Goal: Task Accomplishment & Management: Use online tool/utility

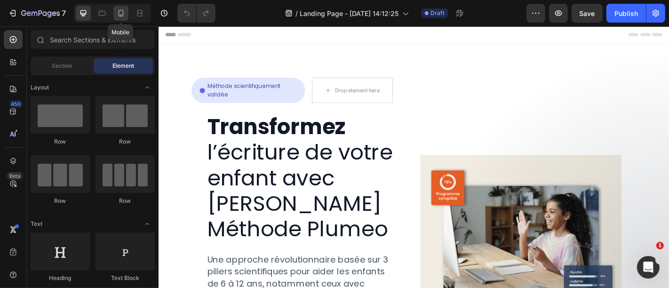
click at [122, 12] on icon at bounding box center [121, 13] width 5 height 7
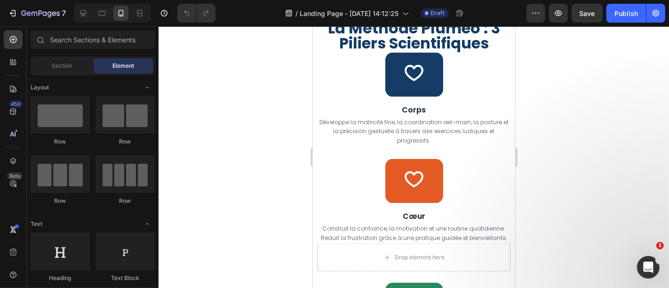
scroll to position [1149, 0]
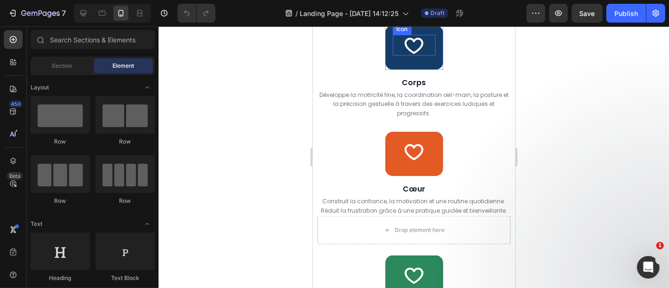
click at [403, 55] on icon at bounding box center [413, 44] width 21 height 21
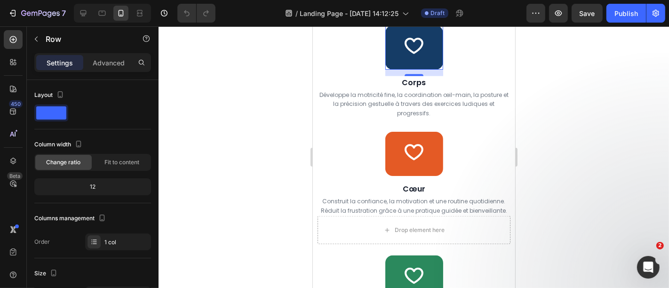
click at [442, 20] on icon at bounding box center [443, 16] width 8 height 8
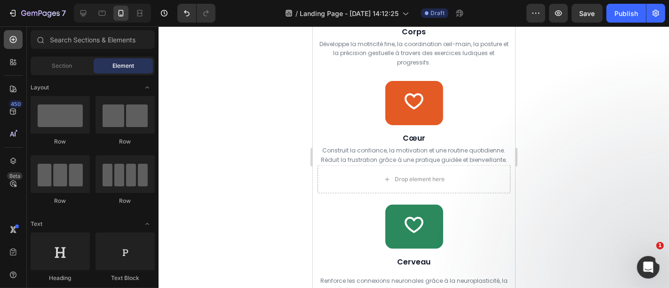
click at [9, 39] on icon at bounding box center [12, 39] width 9 height 9
click at [64, 34] on input "text" at bounding box center [93, 39] width 124 height 19
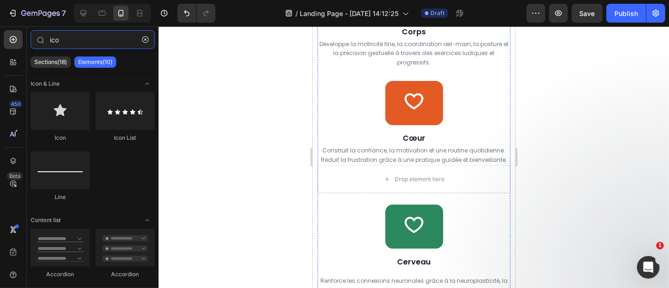
type input "ico"
click at [356, 26] on span "La Méthode Plumeo : 3 Piliers Scientifiques" at bounding box center [414, 8] width 172 height 36
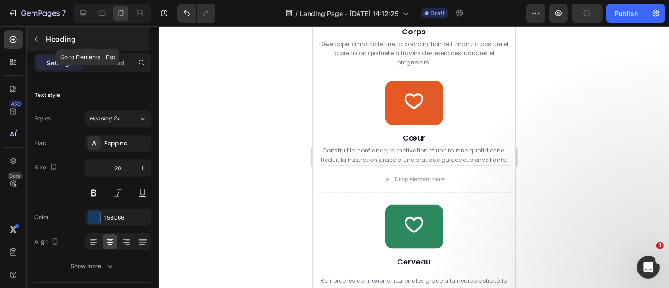
click at [34, 40] on icon "button" at bounding box center [36, 39] width 8 height 8
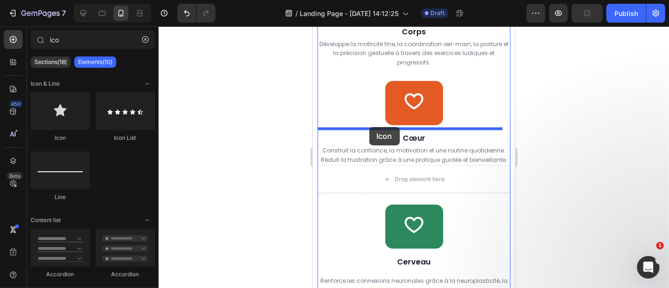
drag, startPoint x: 377, startPoint y: 142, endPoint x: 369, endPoint y: 127, distance: 17.5
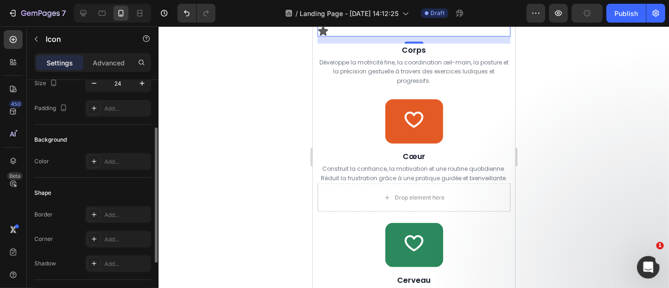
scroll to position [173, 0]
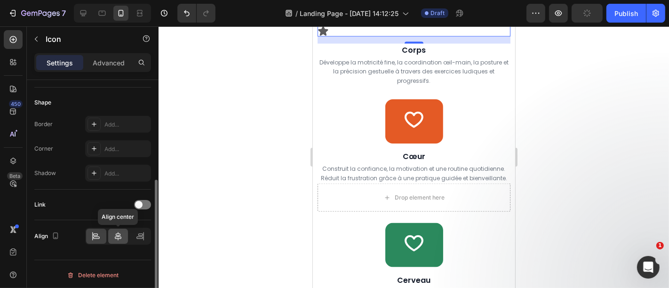
click at [118, 232] on icon at bounding box center [118, 236] width 7 height 8
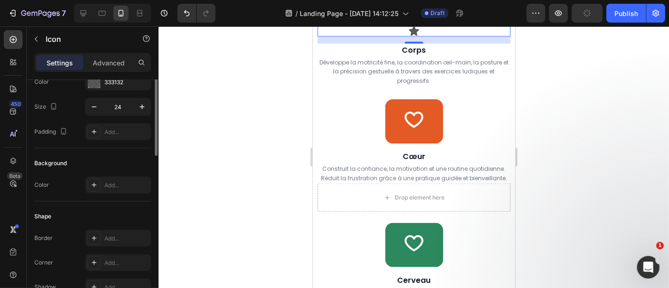
scroll to position [0, 0]
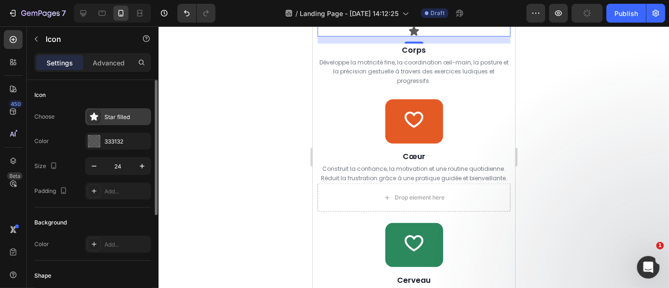
click at [128, 109] on div "Star filled" at bounding box center [118, 116] width 66 height 17
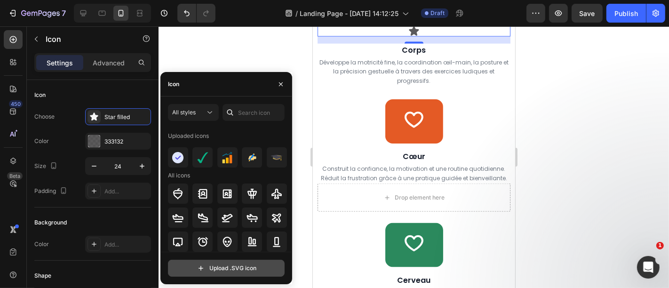
click at [243, 272] on input "file" at bounding box center [227, 268] width 116 height 16
type input "C:\fakepath\Untitled design (54).svg"
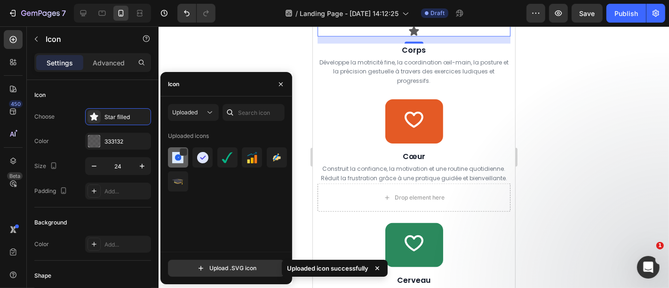
click at [176, 151] on div at bounding box center [178, 157] width 20 height 20
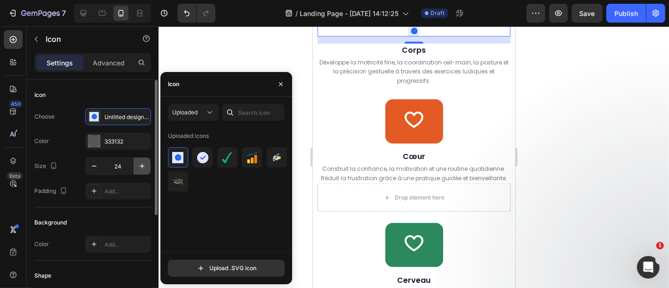
click at [139, 168] on icon "button" at bounding box center [141, 165] width 9 height 9
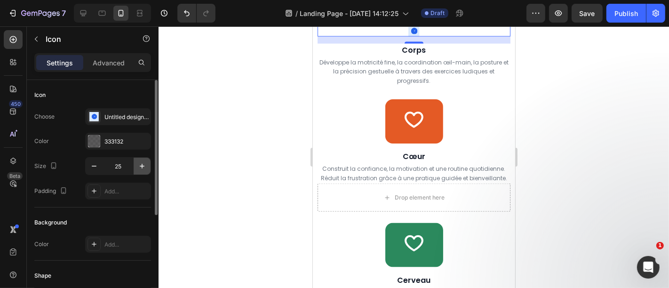
click at [139, 168] on icon "button" at bounding box center [141, 165] width 9 height 9
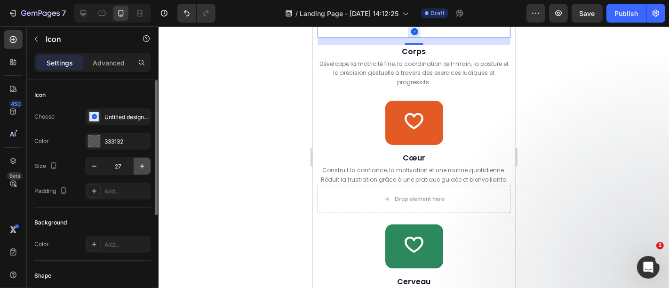
click at [139, 168] on icon "button" at bounding box center [141, 165] width 9 height 9
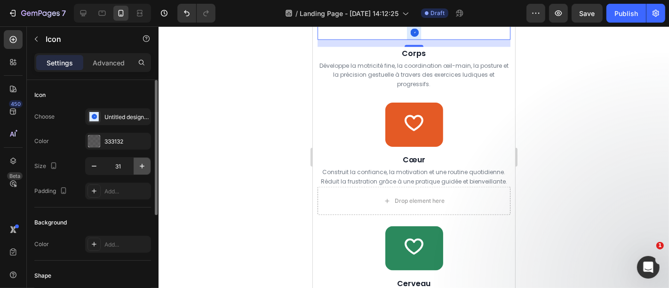
click at [139, 168] on icon "button" at bounding box center [141, 165] width 9 height 9
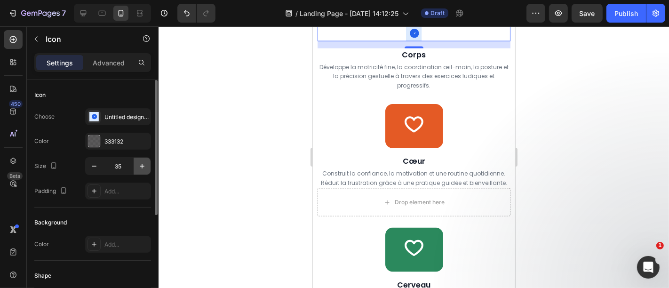
click at [139, 168] on icon "button" at bounding box center [141, 165] width 9 height 9
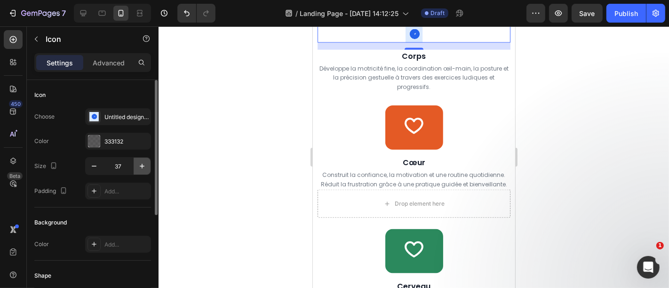
click at [139, 168] on icon "button" at bounding box center [141, 165] width 9 height 9
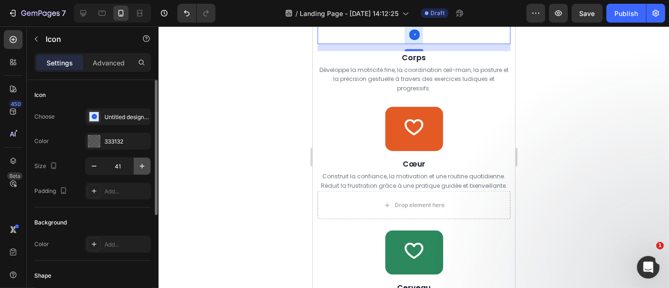
click at [139, 168] on icon "button" at bounding box center [141, 165] width 9 height 9
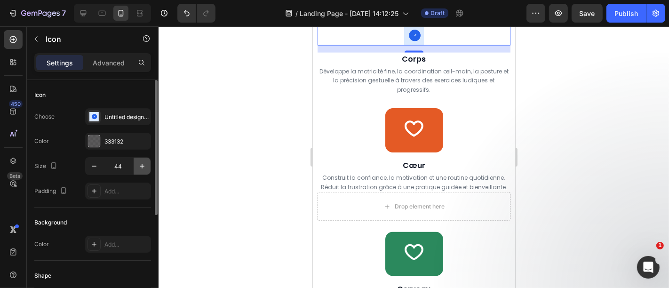
click at [139, 168] on icon "button" at bounding box center [141, 165] width 9 height 9
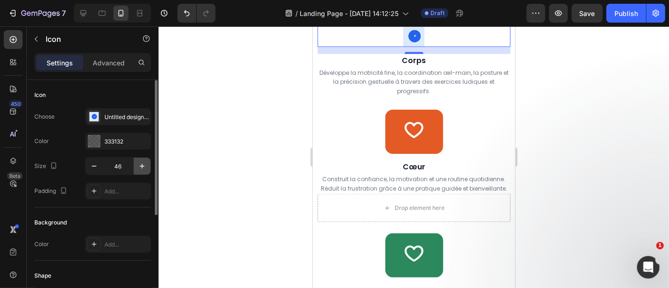
click at [139, 168] on icon "button" at bounding box center [141, 165] width 9 height 9
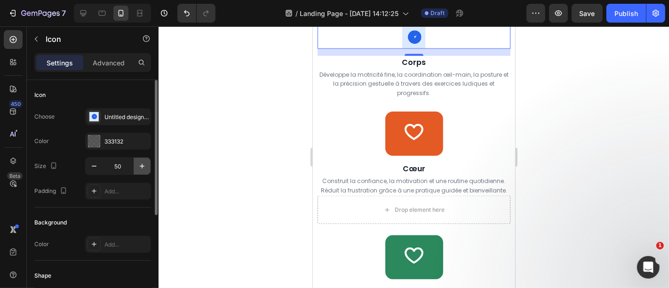
click at [139, 168] on icon "button" at bounding box center [141, 165] width 9 height 9
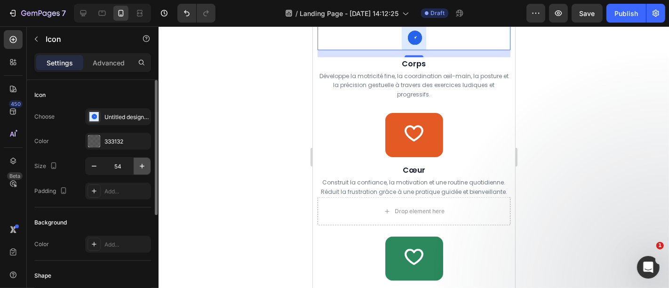
click at [139, 168] on icon "button" at bounding box center [141, 165] width 9 height 9
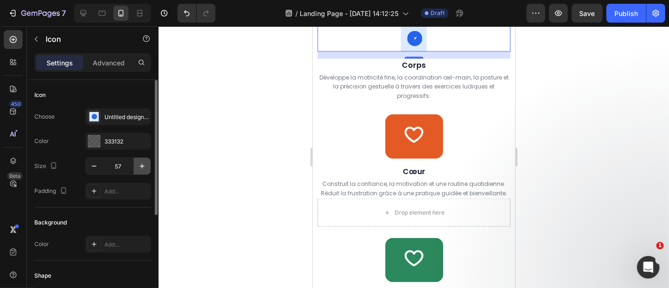
click at [139, 168] on icon "button" at bounding box center [141, 165] width 9 height 9
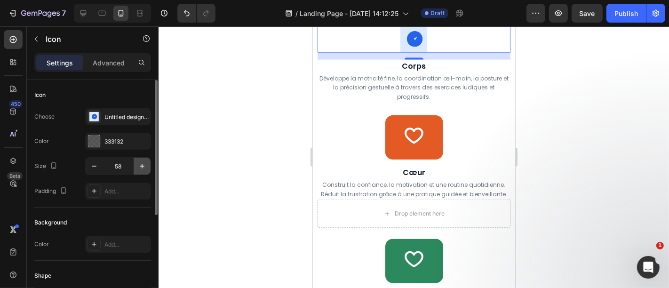
click at [139, 168] on icon "button" at bounding box center [141, 165] width 9 height 9
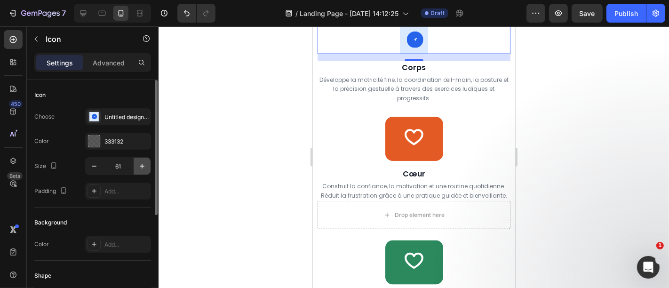
click at [139, 168] on icon "button" at bounding box center [141, 165] width 9 height 9
type input "64"
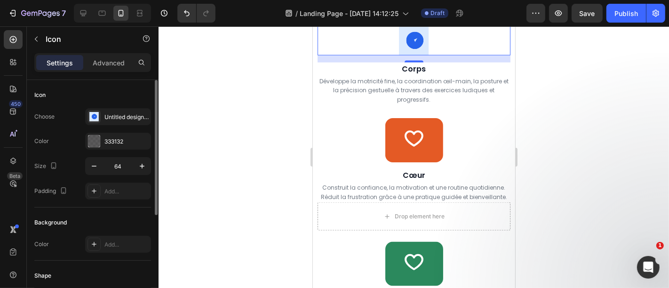
scroll to position [173, 0]
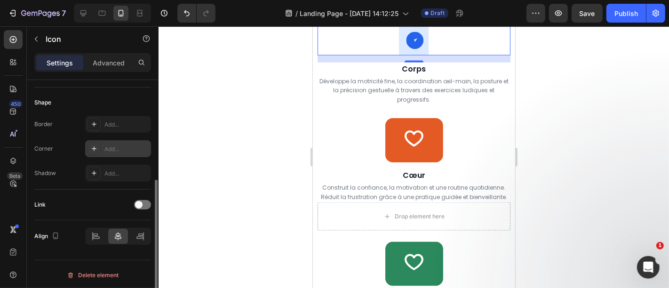
click at [105, 145] on div "Add..." at bounding box center [127, 149] width 44 height 8
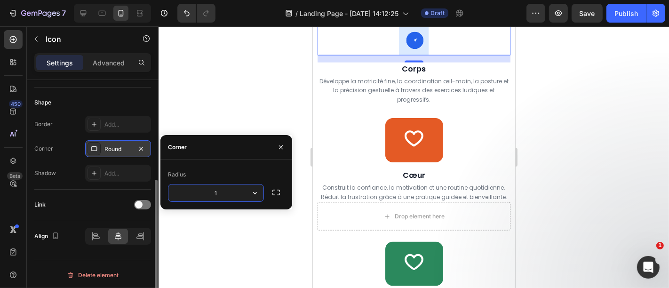
type input "12"
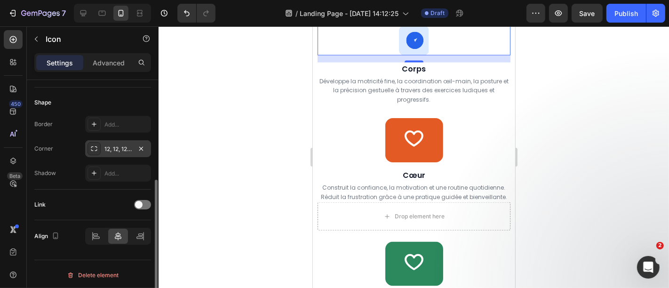
click at [430, 55] on div "Icon 15" at bounding box center [413, 40] width 193 height 30
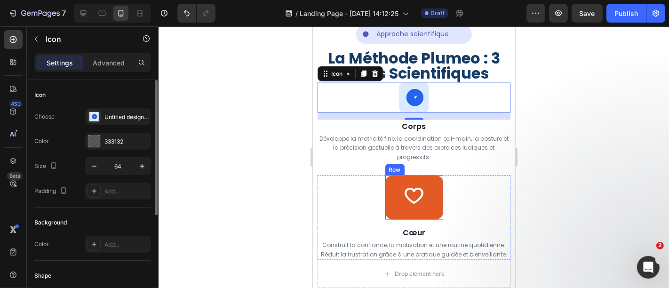
scroll to position [1196, 0]
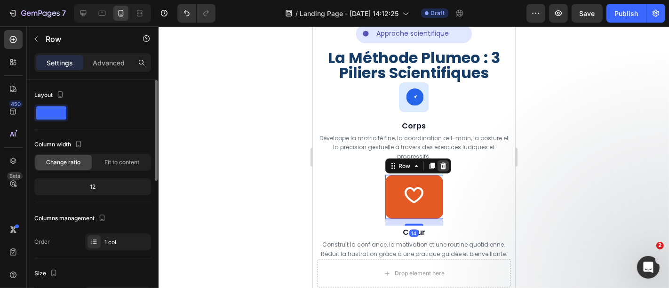
click at [440, 167] on icon at bounding box center [443, 165] width 6 height 7
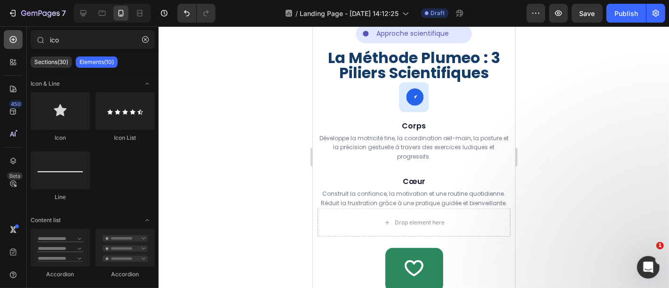
click at [13, 44] on div at bounding box center [13, 39] width 19 height 19
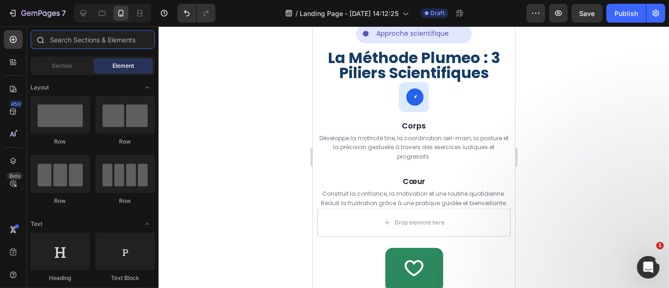
click at [94, 38] on input "text" at bounding box center [93, 39] width 124 height 19
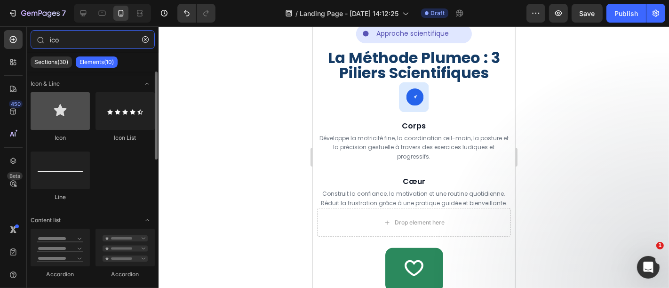
type input "ico"
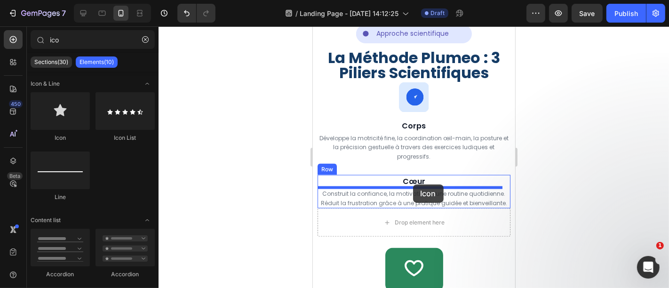
drag, startPoint x: 367, startPoint y: 126, endPoint x: 413, endPoint y: 184, distance: 73.7
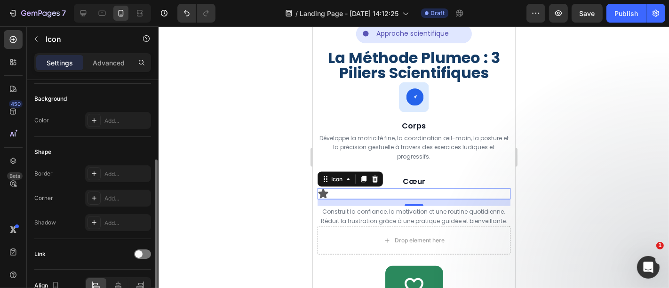
scroll to position [173, 0]
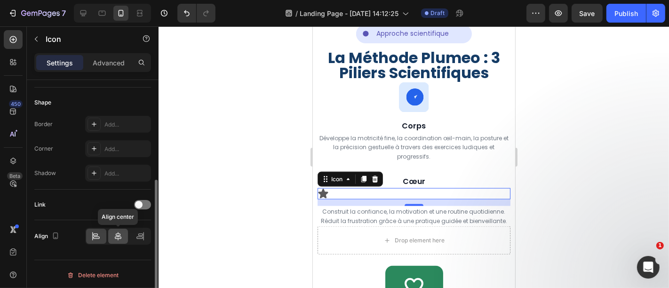
click at [115, 232] on icon at bounding box center [117, 236] width 9 height 9
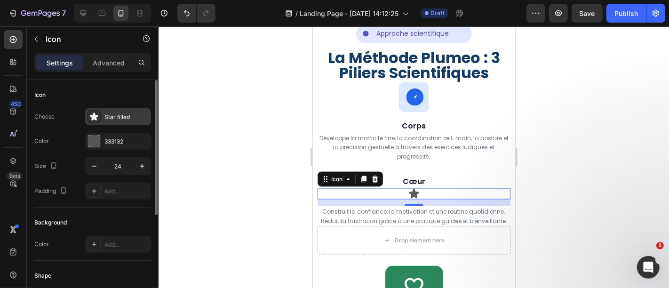
click at [111, 113] on div "Star filled" at bounding box center [127, 117] width 44 height 8
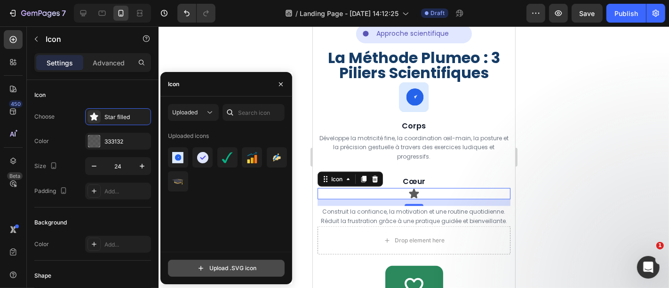
click at [230, 271] on input "file" at bounding box center [227, 268] width 116 height 16
type input "C:\fakepath\Untitled design (55).svg"
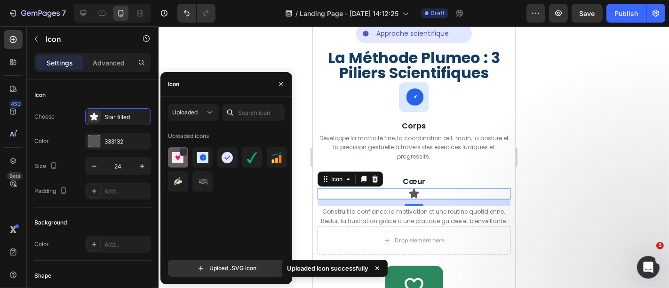
click at [177, 151] on div at bounding box center [178, 157] width 20 height 20
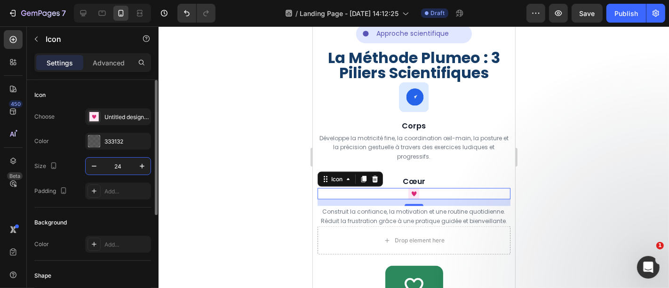
click at [124, 162] on input "24" at bounding box center [118, 166] width 31 height 17
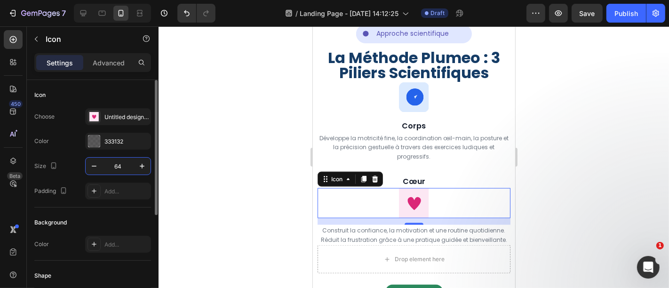
scroll to position [173, 0]
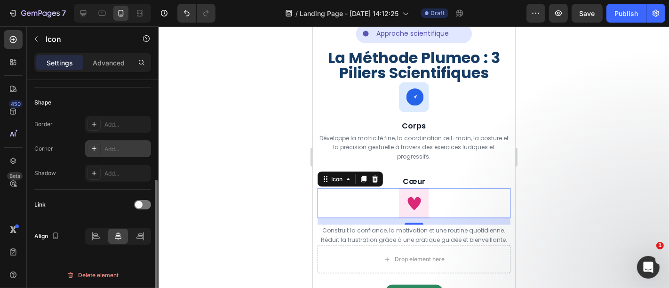
type input "64"
click at [111, 147] on div "Add..." at bounding box center [127, 149] width 44 height 8
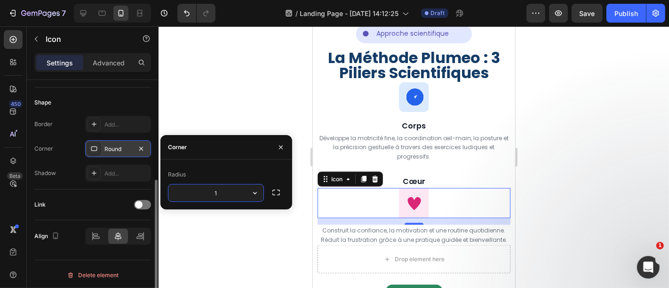
type input "12"
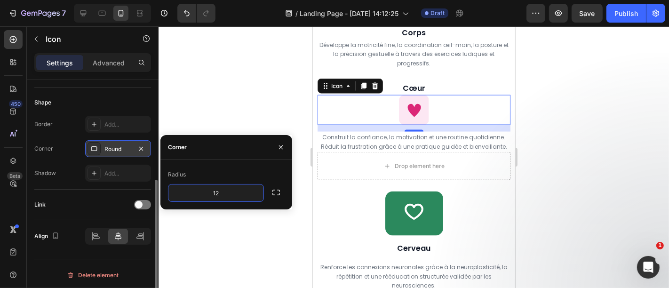
scroll to position [1295, 0]
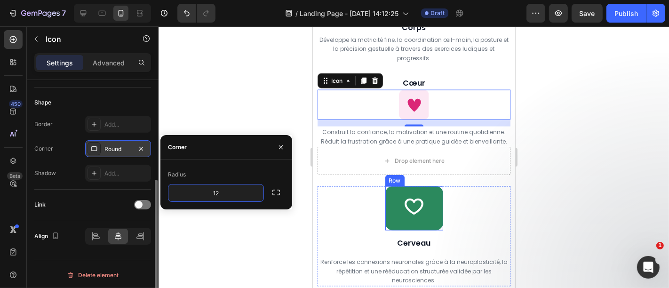
click at [431, 214] on div "Icon Row" at bounding box center [414, 208] width 58 height 44
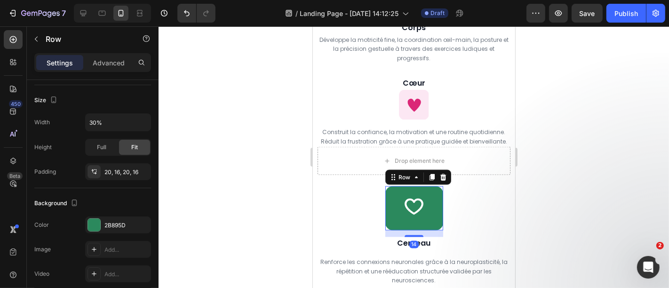
scroll to position [0, 0]
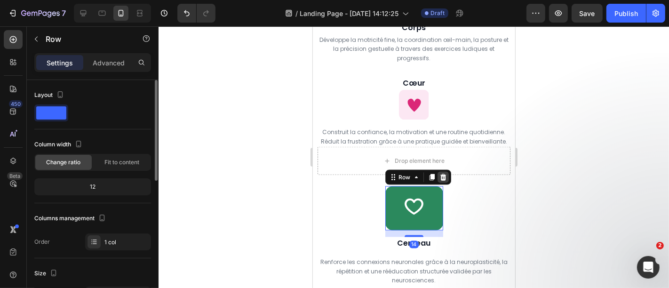
click at [442, 181] on icon at bounding box center [443, 177] width 8 height 8
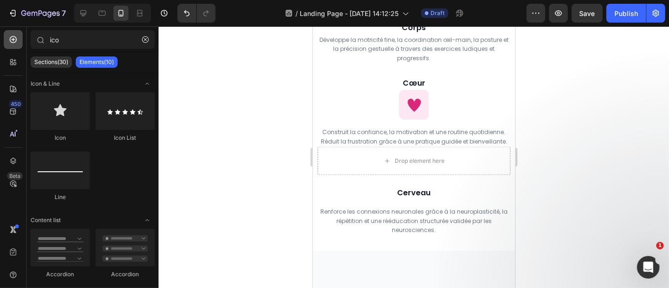
click at [14, 40] on icon at bounding box center [13, 40] width 4 height 4
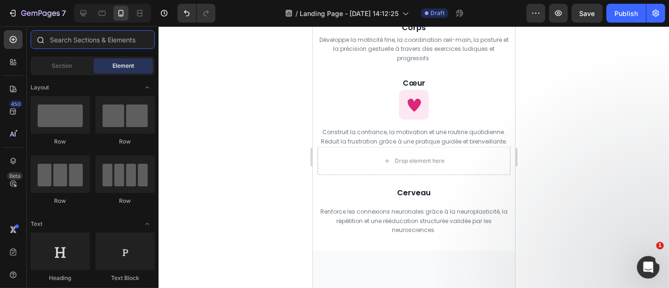
click at [88, 42] on input "text" at bounding box center [93, 39] width 124 height 19
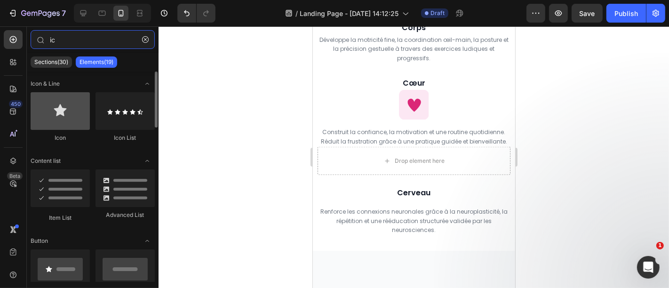
type input "ic"
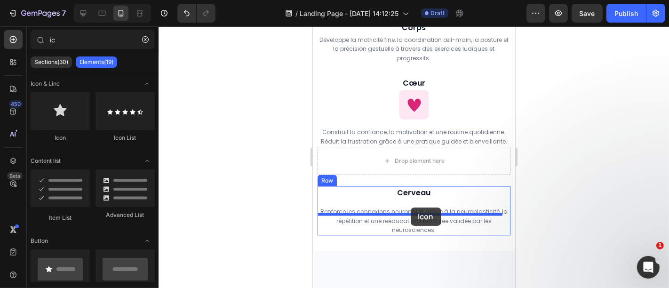
drag, startPoint x: 372, startPoint y: 138, endPoint x: 411, endPoint y: 207, distance: 78.6
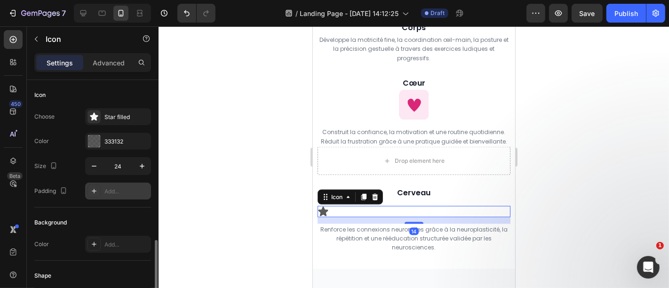
scroll to position [173, 0]
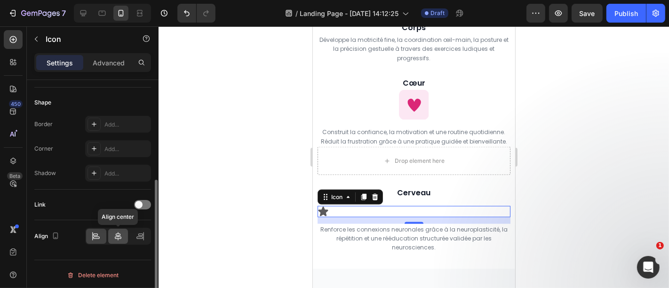
click at [125, 233] on div at bounding box center [118, 236] width 20 height 15
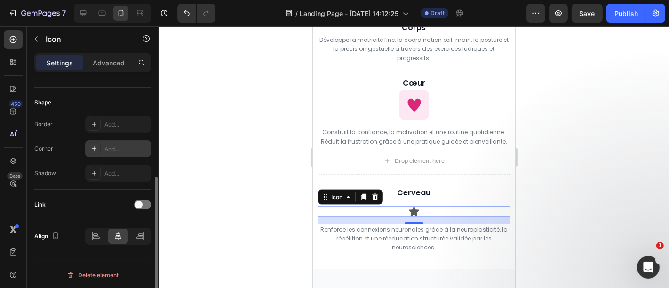
scroll to position [0, 0]
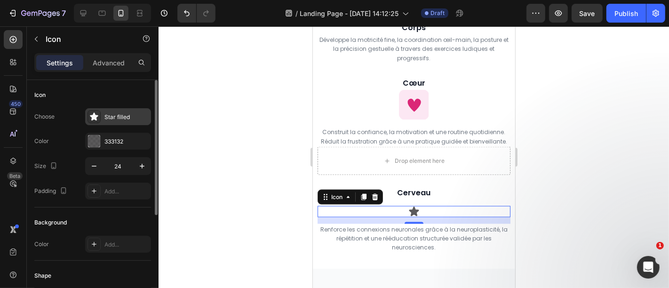
click at [112, 116] on div "Star filled" at bounding box center [127, 117] width 44 height 8
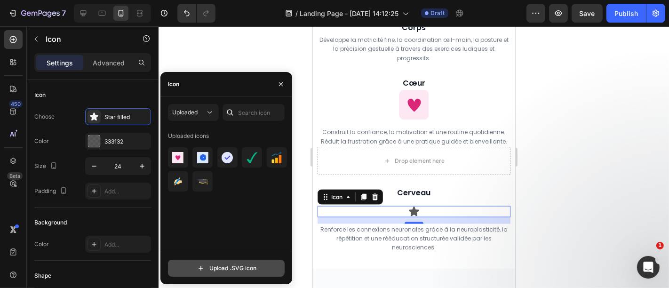
click at [226, 268] on input "file" at bounding box center [227, 268] width 116 height 16
type input "C:\fakepath\Untitled design (56).svg"
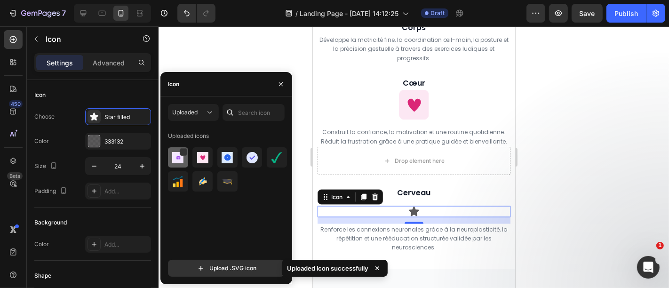
click at [172, 158] on img at bounding box center [177, 157] width 11 height 11
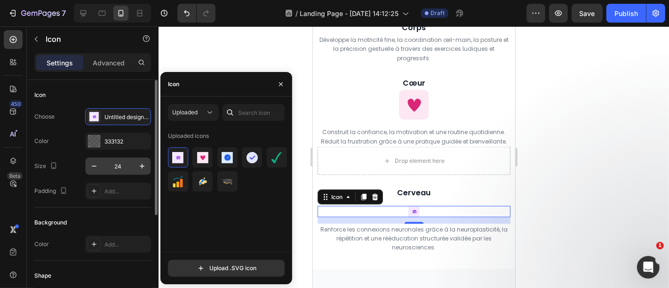
click at [129, 170] on input "24" at bounding box center [118, 166] width 31 height 17
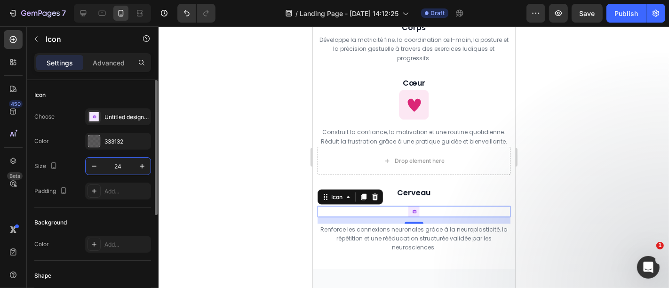
click at [129, 170] on input "24" at bounding box center [118, 166] width 31 height 17
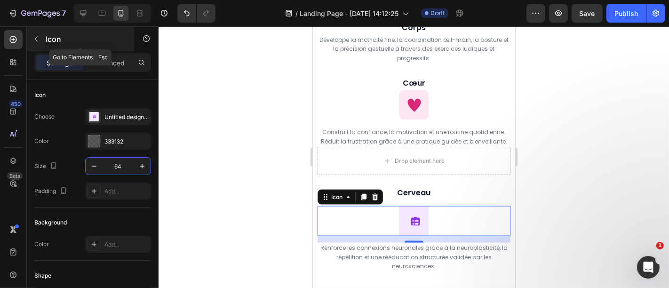
type input "64"
click at [34, 32] on button "button" at bounding box center [36, 39] width 15 height 15
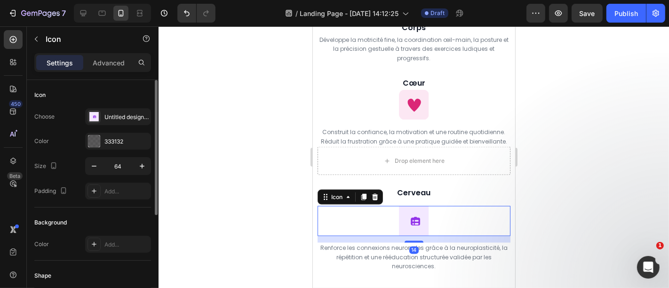
scroll to position [173, 0]
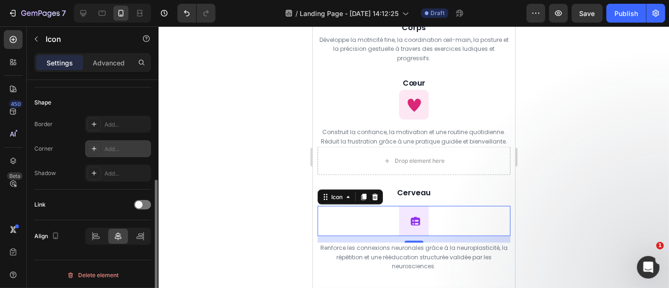
click at [105, 145] on div "Add..." at bounding box center [127, 149] width 44 height 8
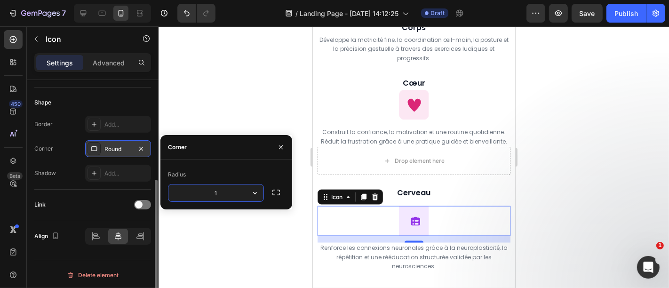
type input "12"
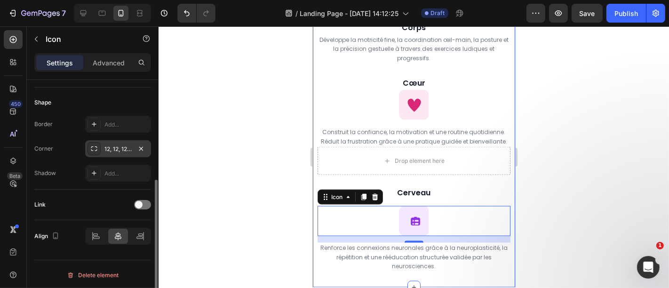
click at [546, 189] on div at bounding box center [414, 157] width 511 height 262
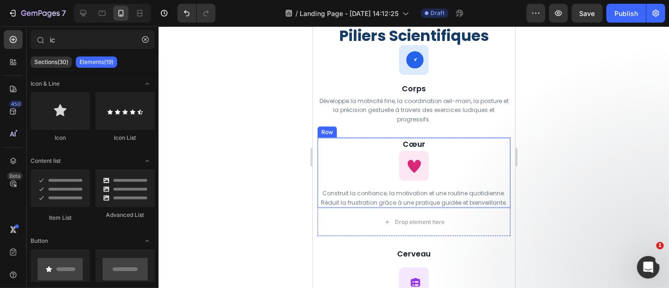
scroll to position [1224, 0]
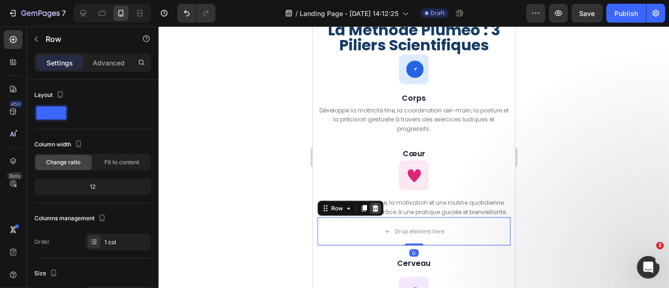
click at [377, 212] on icon at bounding box center [375, 208] width 8 height 8
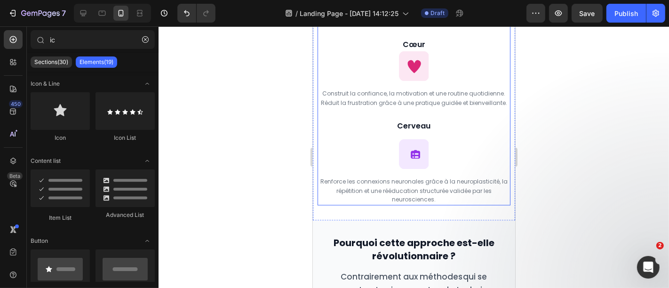
scroll to position [1334, 0]
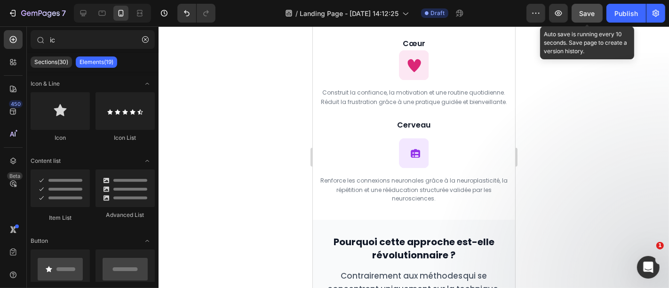
click at [584, 19] on button "Save" at bounding box center [587, 13] width 31 height 19
